Goal: Transaction & Acquisition: Purchase product/service

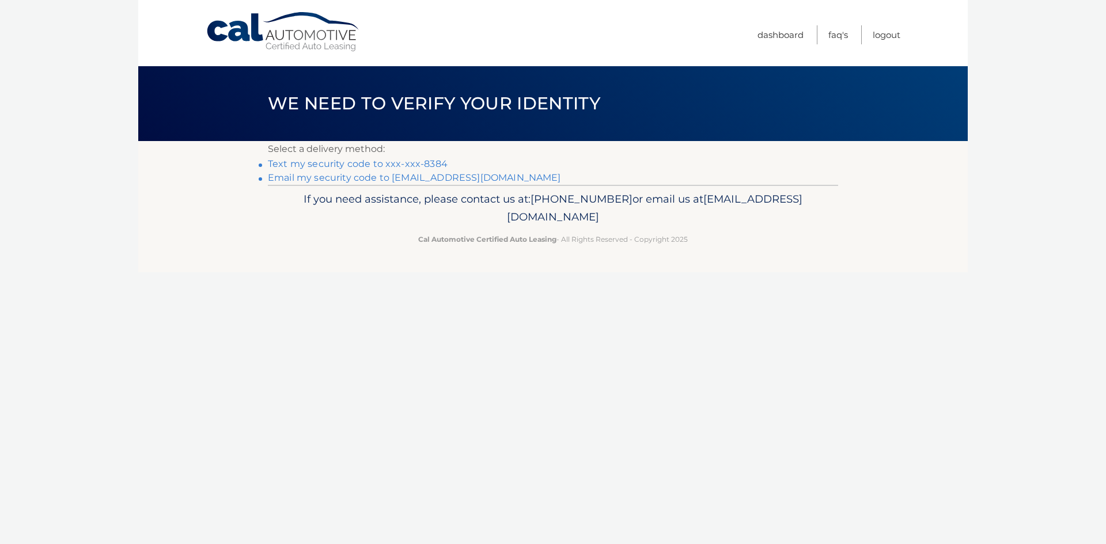
click at [433, 161] on link "Text my security code to xxx-xxx-8384" at bounding box center [358, 163] width 180 height 11
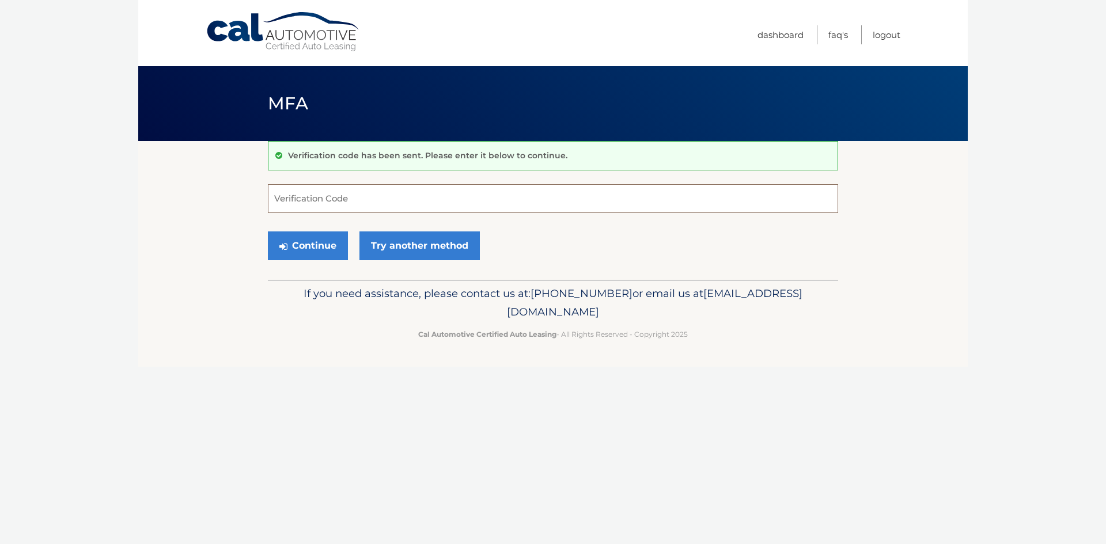
click at [306, 196] on input "Verification Code" at bounding box center [553, 198] width 570 height 29
type input "648619"
click at [307, 243] on button "Continue" at bounding box center [308, 246] width 80 height 29
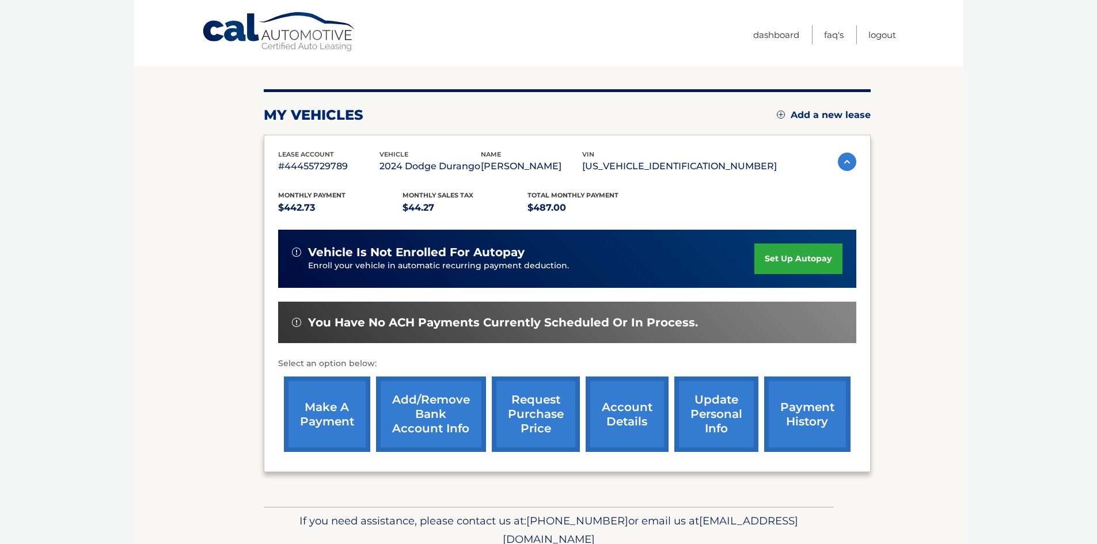
scroll to position [154, 0]
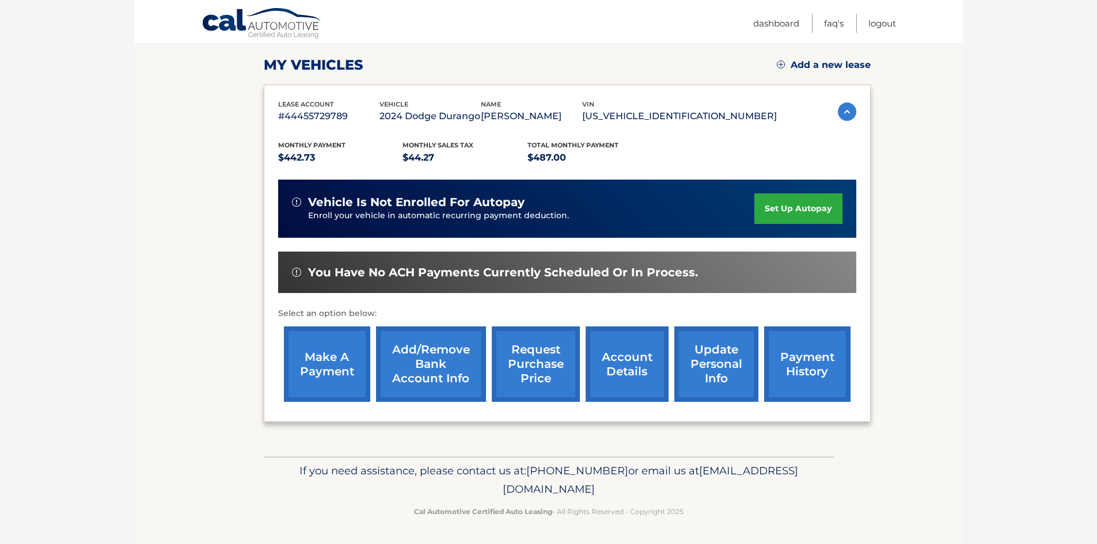
click at [331, 358] on link "make a payment" at bounding box center [327, 364] width 86 height 75
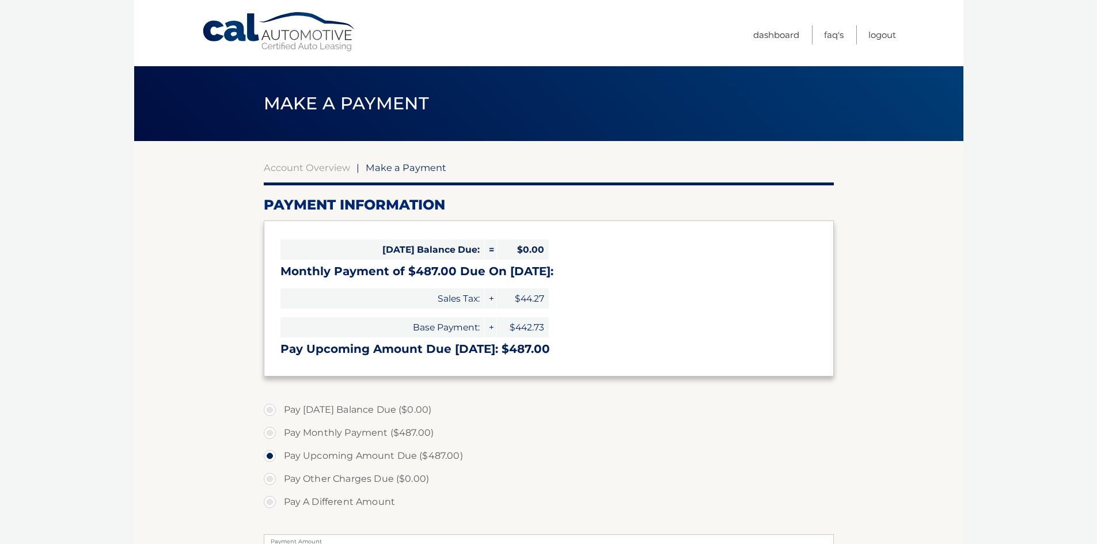
select select "MTkwNzZiZjYtYjk0My00YjY1LTgxNDctZmYxMTU2ZWE4MzY4"
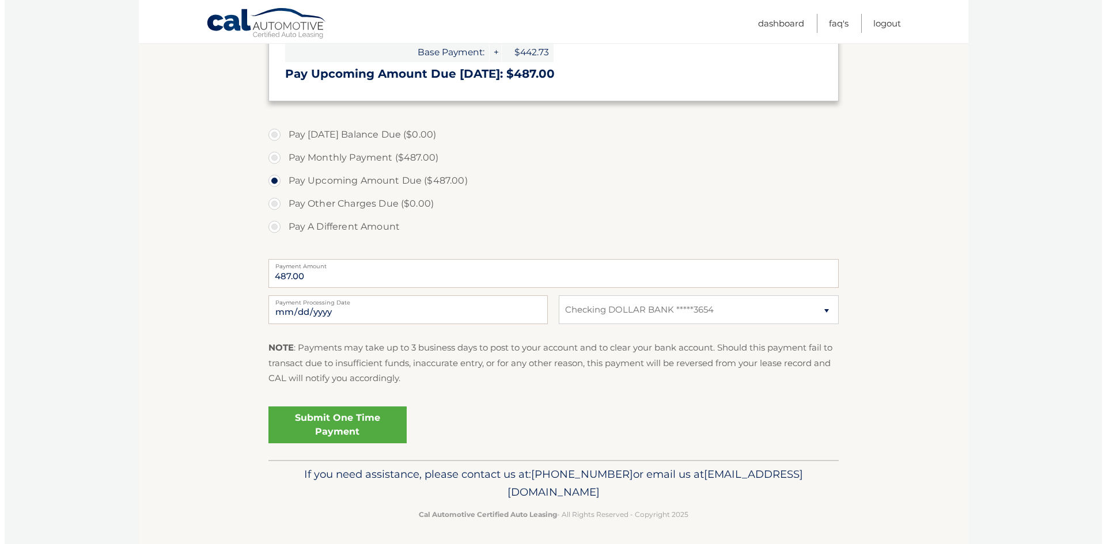
scroll to position [279, 0]
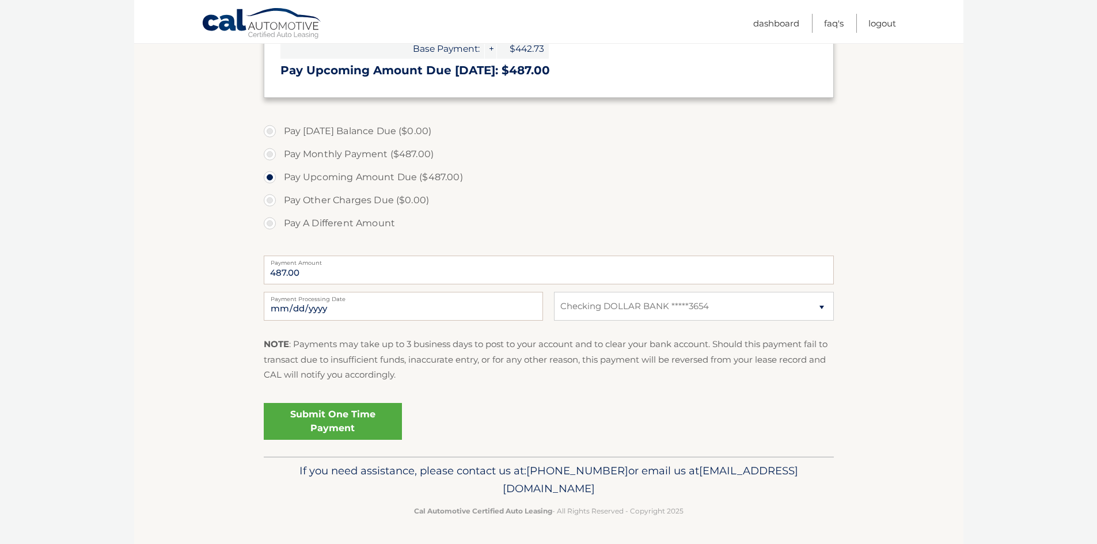
click at [327, 416] on link "Submit One Time Payment" at bounding box center [333, 421] width 138 height 37
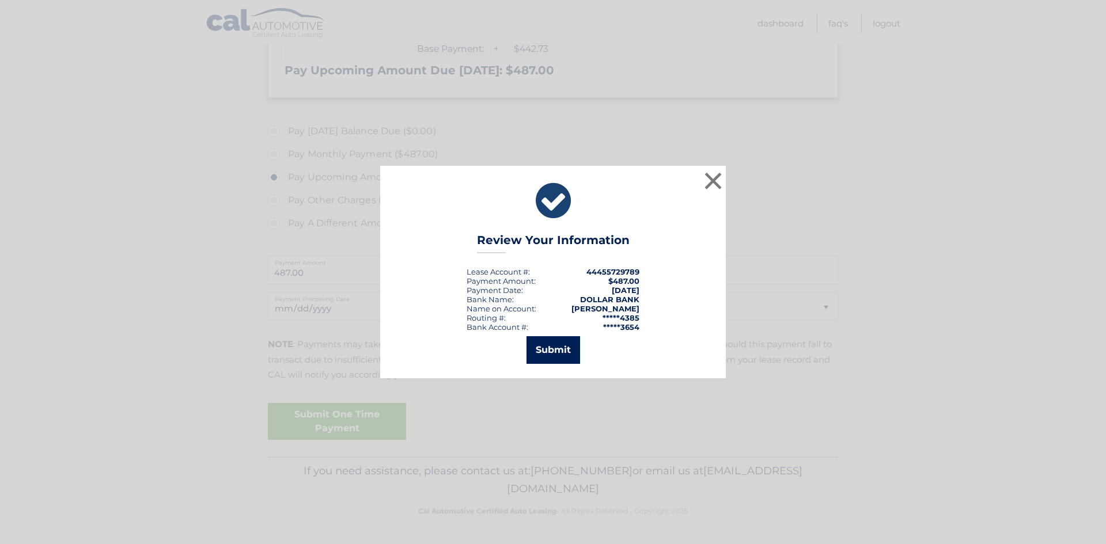
click at [551, 347] on button "Submit" at bounding box center [554, 350] width 54 height 28
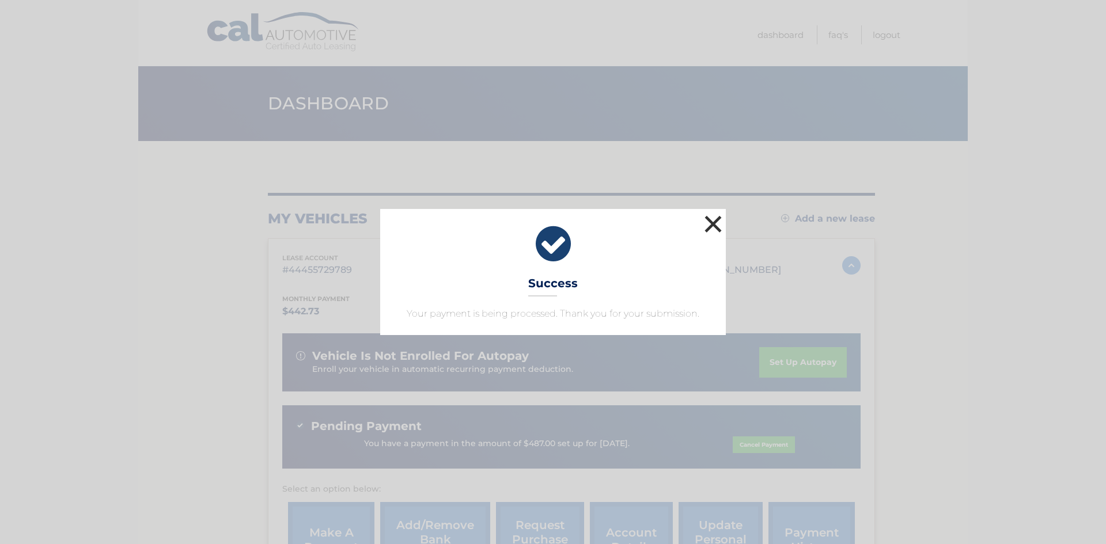
click at [711, 221] on button "×" at bounding box center [713, 224] width 23 height 23
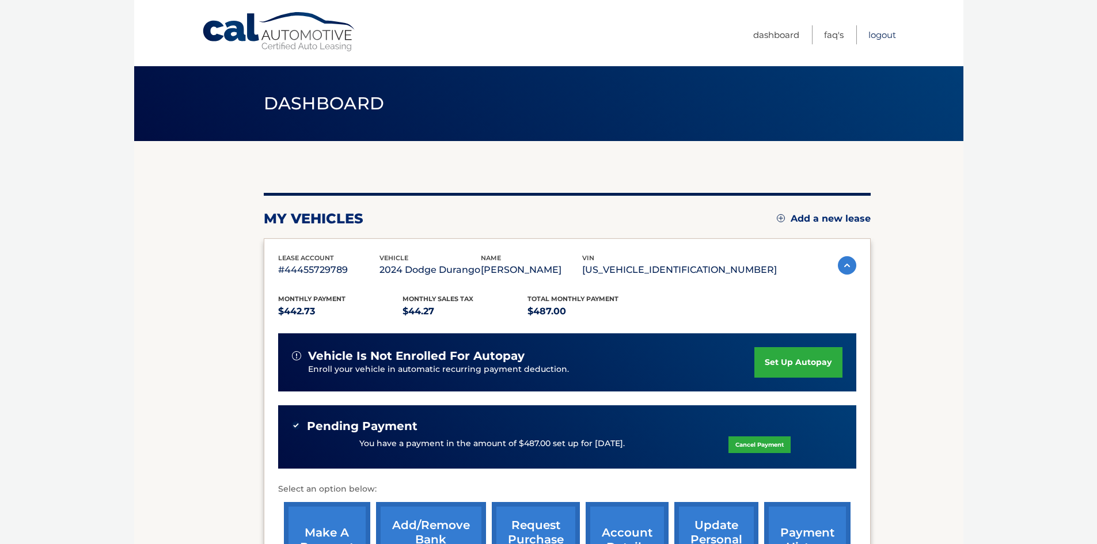
click at [884, 36] on link "Logout" at bounding box center [883, 34] width 28 height 19
